Goal: Check status: Check status

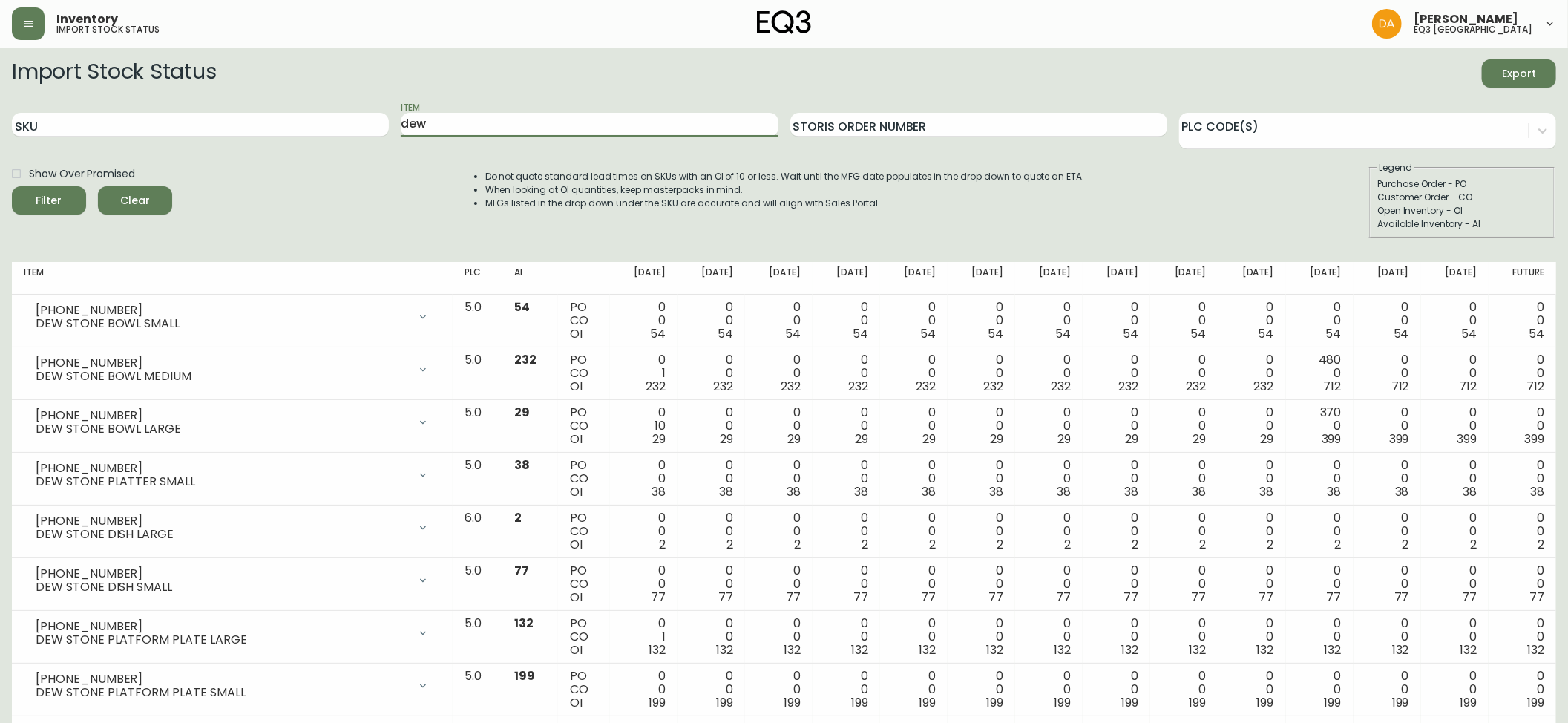
drag, startPoint x: 485, startPoint y: 119, endPoint x: 173, endPoint y: 110, distance: 312.1
click at [173, 110] on div "SKU Item dew Storis Order Number PLC Code(s)" at bounding box center [784, 125] width 1545 height 48
type input "M"
click at [203, 116] on input "SKU" at bounding box center [201, 125] width 377 height 24
paste input "[PHONE_NUMBER]"
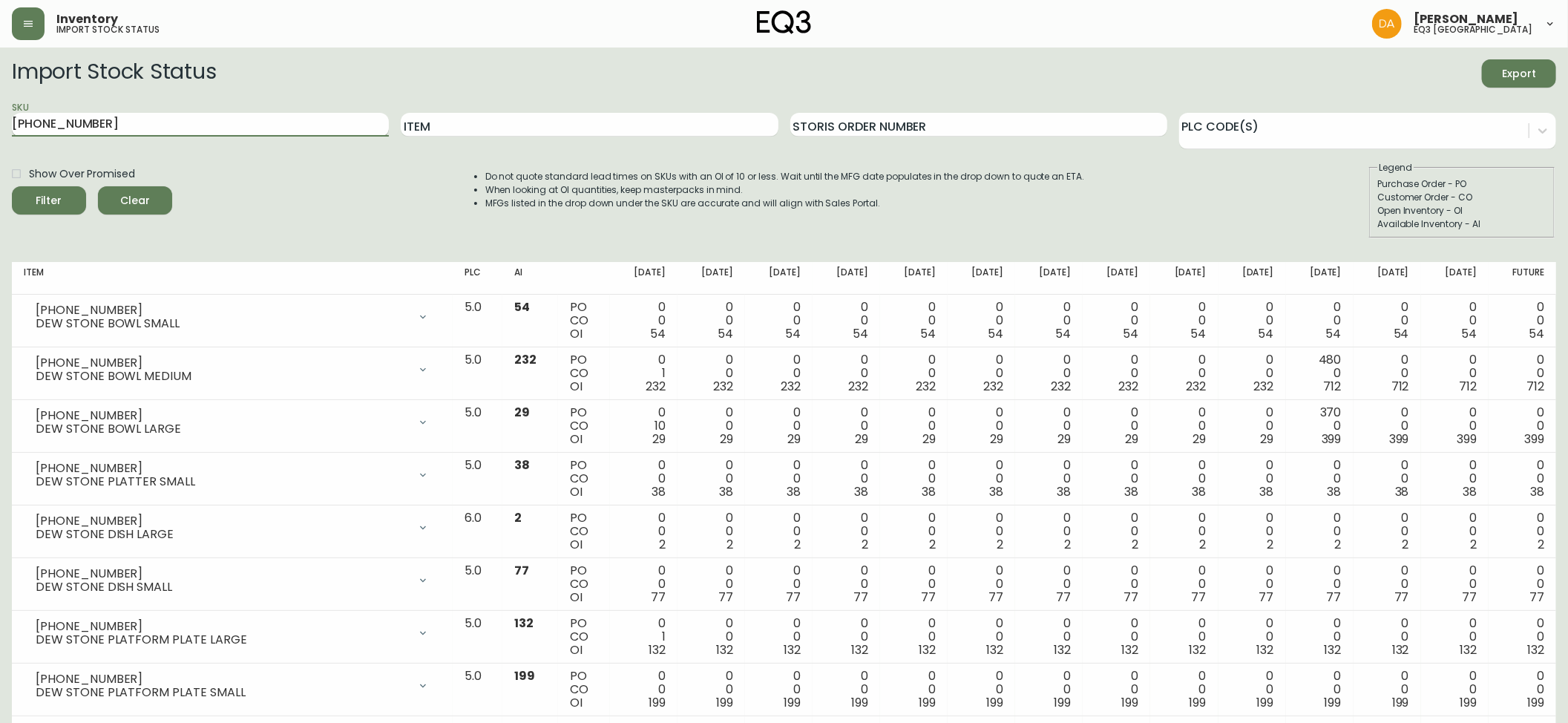
click at [12, 186] on button "Filter" at bounding box center [49, 201] width 74 height 29
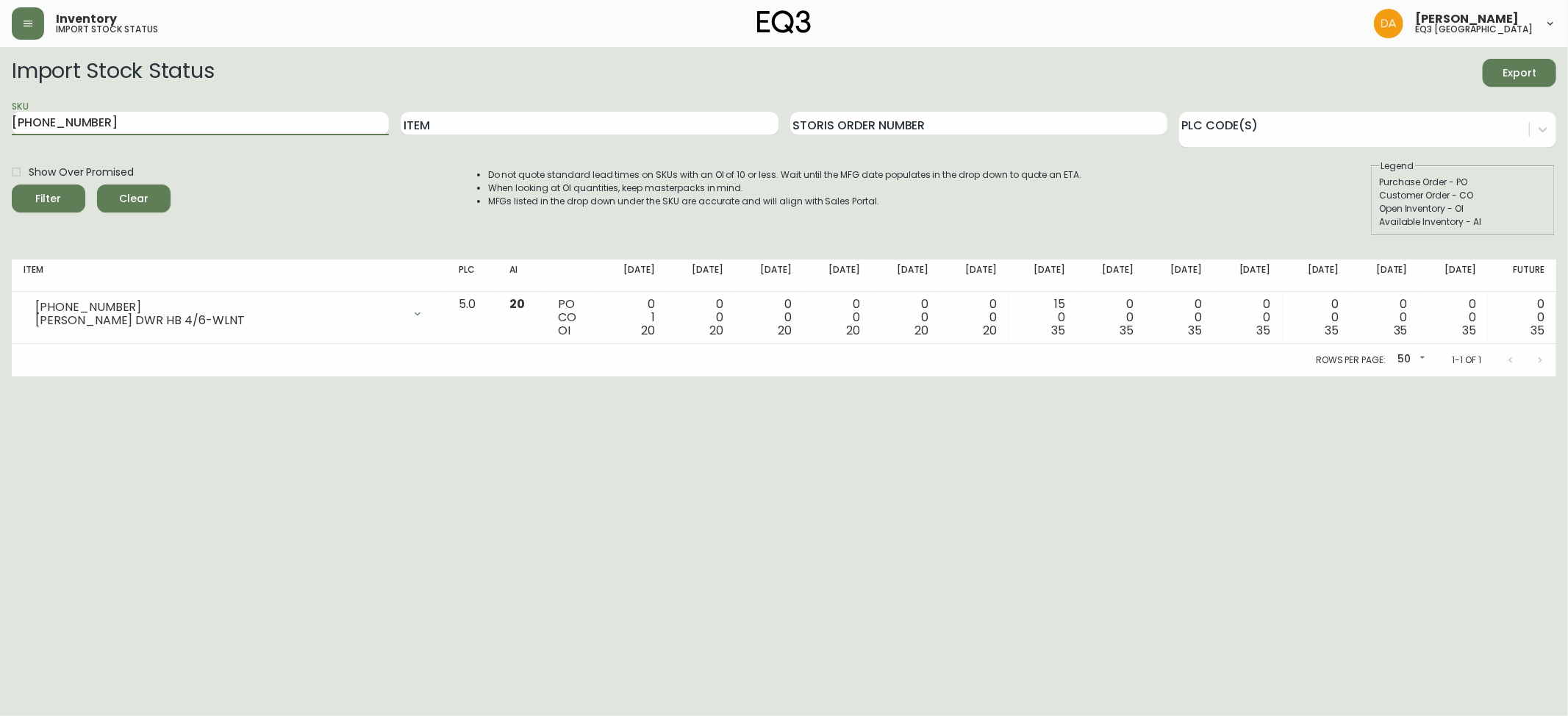
drag, startPoint x: 183, startPoint y: 127, endPoint x: 0, endPoint y: 124, distance: 183.0
click at [0, 124] on main "Import Stock Status Export SKU [PHONE_NUMBER] Item Storis Order Number PLC Code…" at bounding box center [784, 211] width 1568 height 329
paste input "11"
click at [12, 185] on button "Filter" at bounding box center [48, 199] width 74 height 28
drag, startPoint x: 282, startPoint y: 118, endPoint x: 0, endPoint y: 144, distance: 283.2
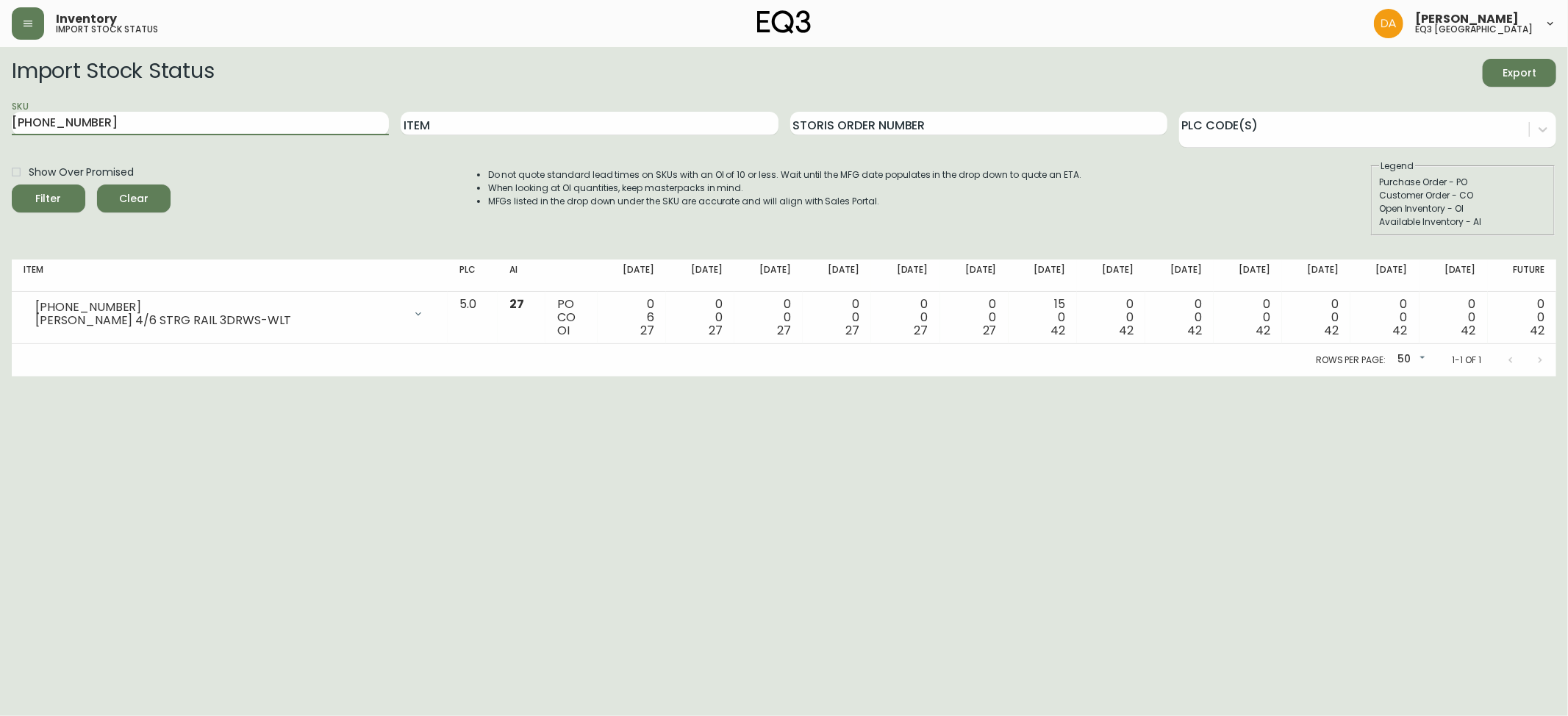
click at [0, 144] on main "Import Stock Status Export SKU [PHONE_NUMBER] Item Storis Order Number PLC Code…" at bounding box center [784, 211] width 1568 height 329
paste input "8"
type input "[PHONE_NUMBER]"
click at [12, 185] on button "Filter" at bounding box center [48, 199] width 74 height 28
